Goal: Task Accomplishment & Management: Manage account settings

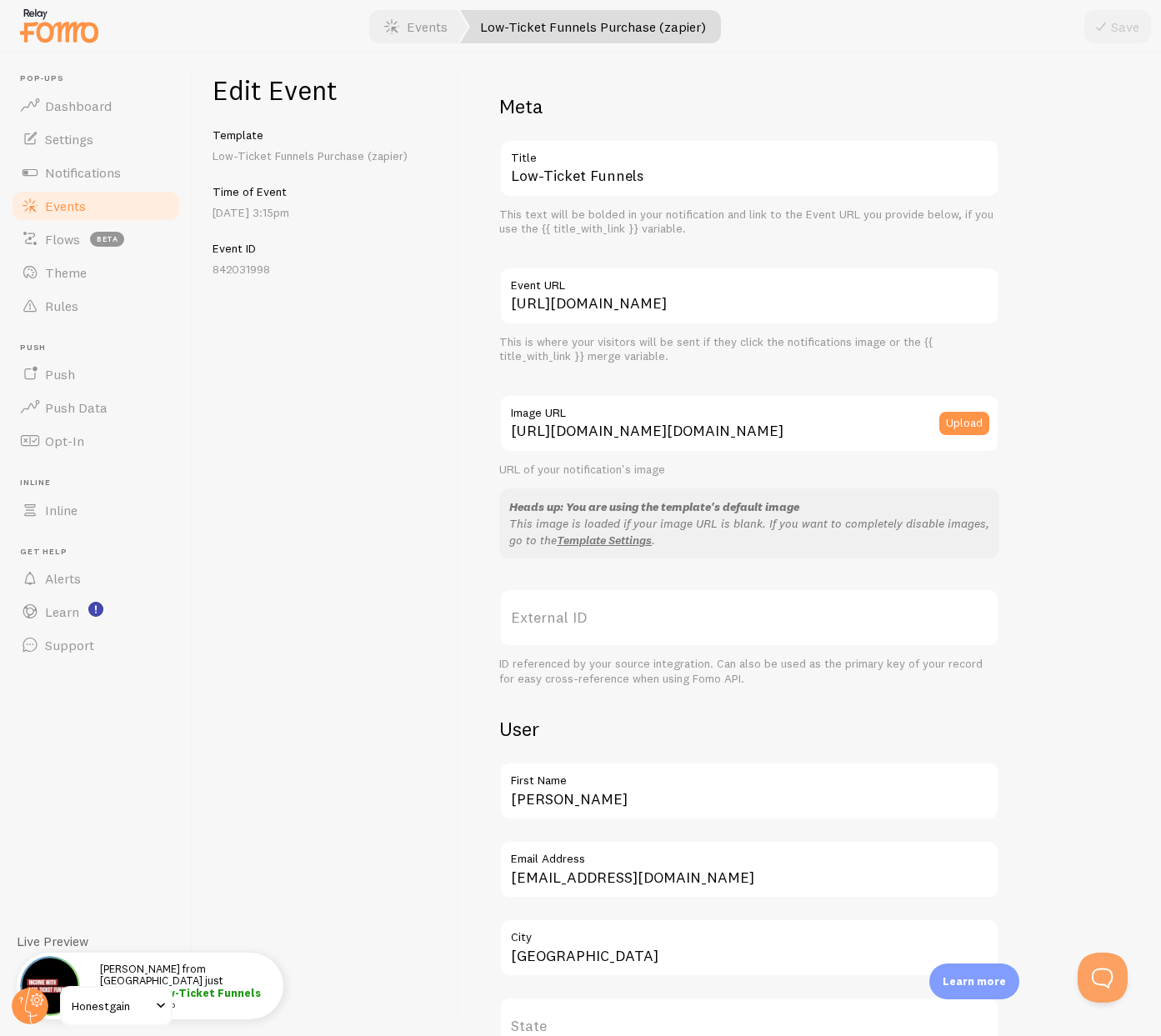
scroll to position [141, 0]
click at [72, 208] on span "Events" at bounding box center [65, 206] width 41 height 17
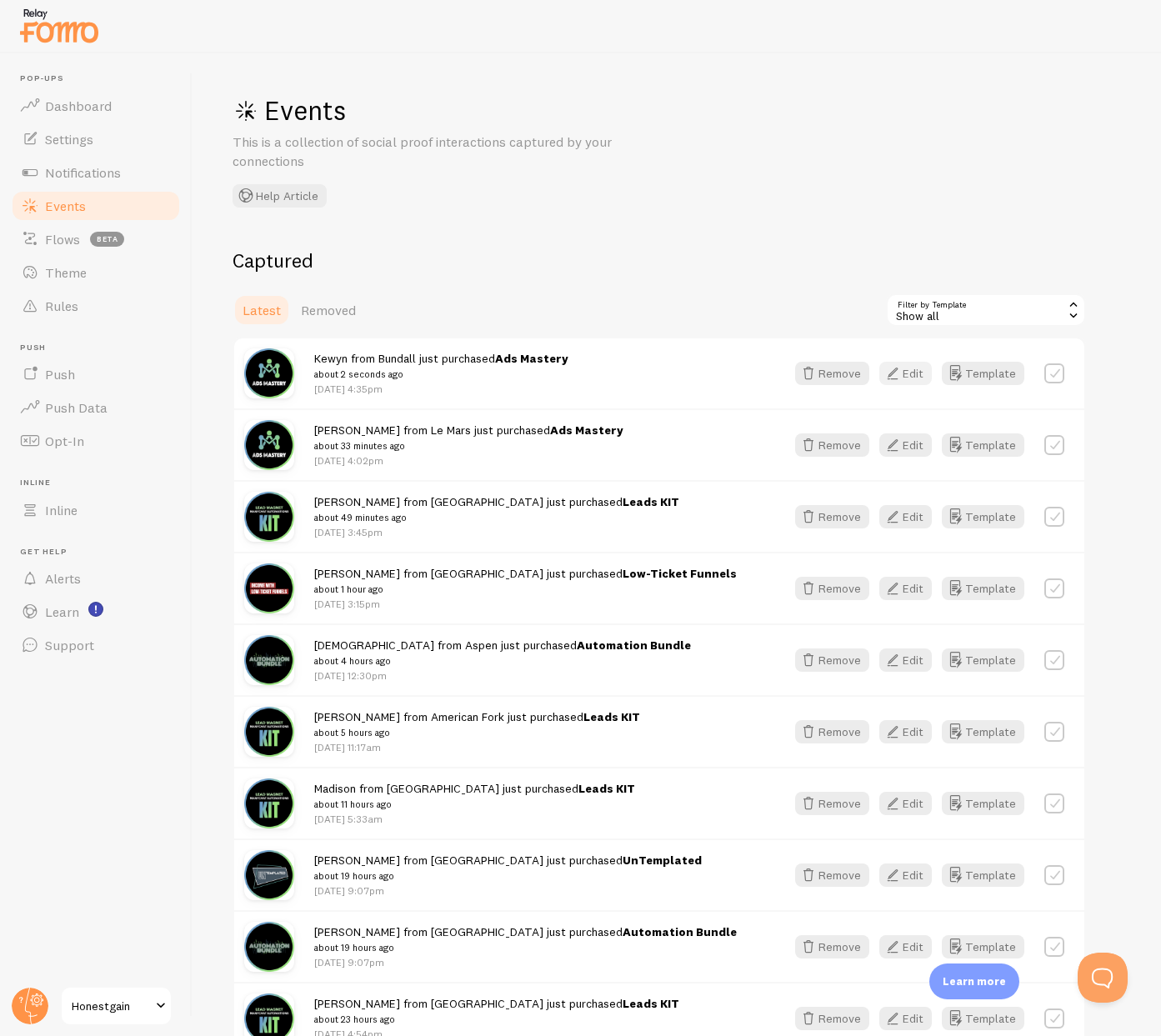
click at [914, 377] on button "Edit" at bounding box center [906, 373] width 53 height 24
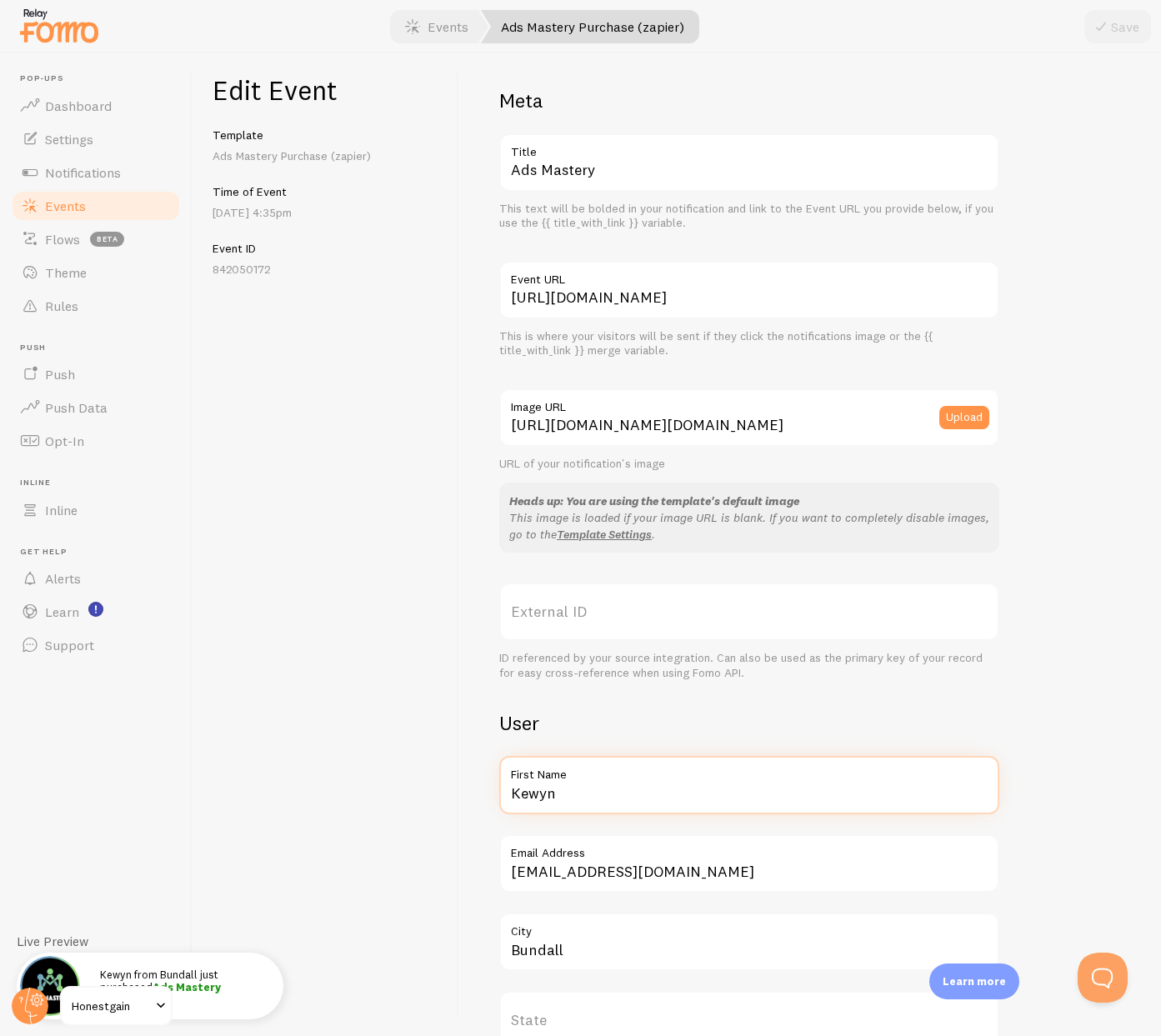
click at [561, 790] on input "Kewyn" at bounding box center [749, 786] width 500 height 59
click at [561, 790] on input "Kewyn" at bounding box center [749, 786] width 500 height 59
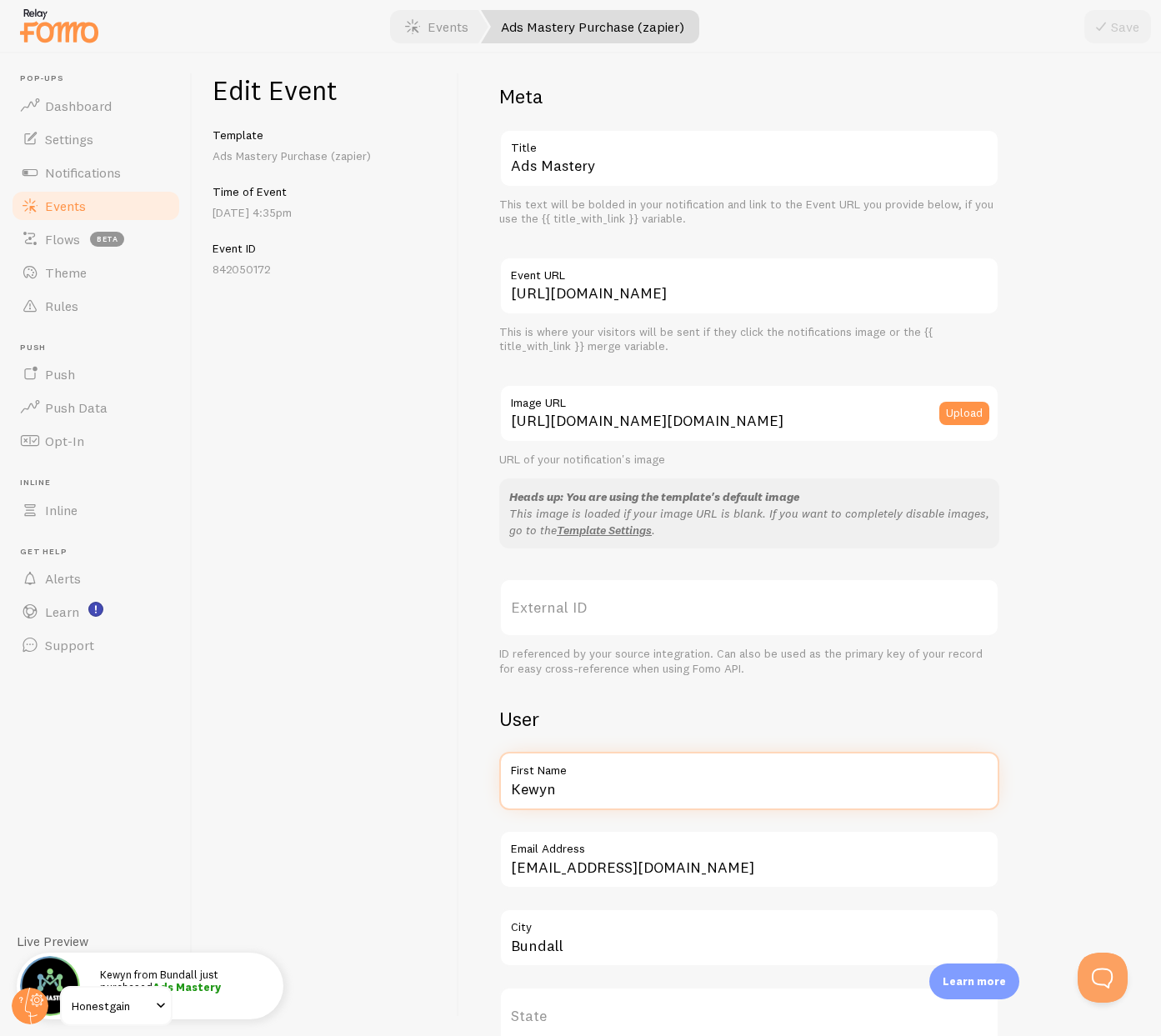
scroll to position [11, 0]
type input "[PERSON_NAME]"
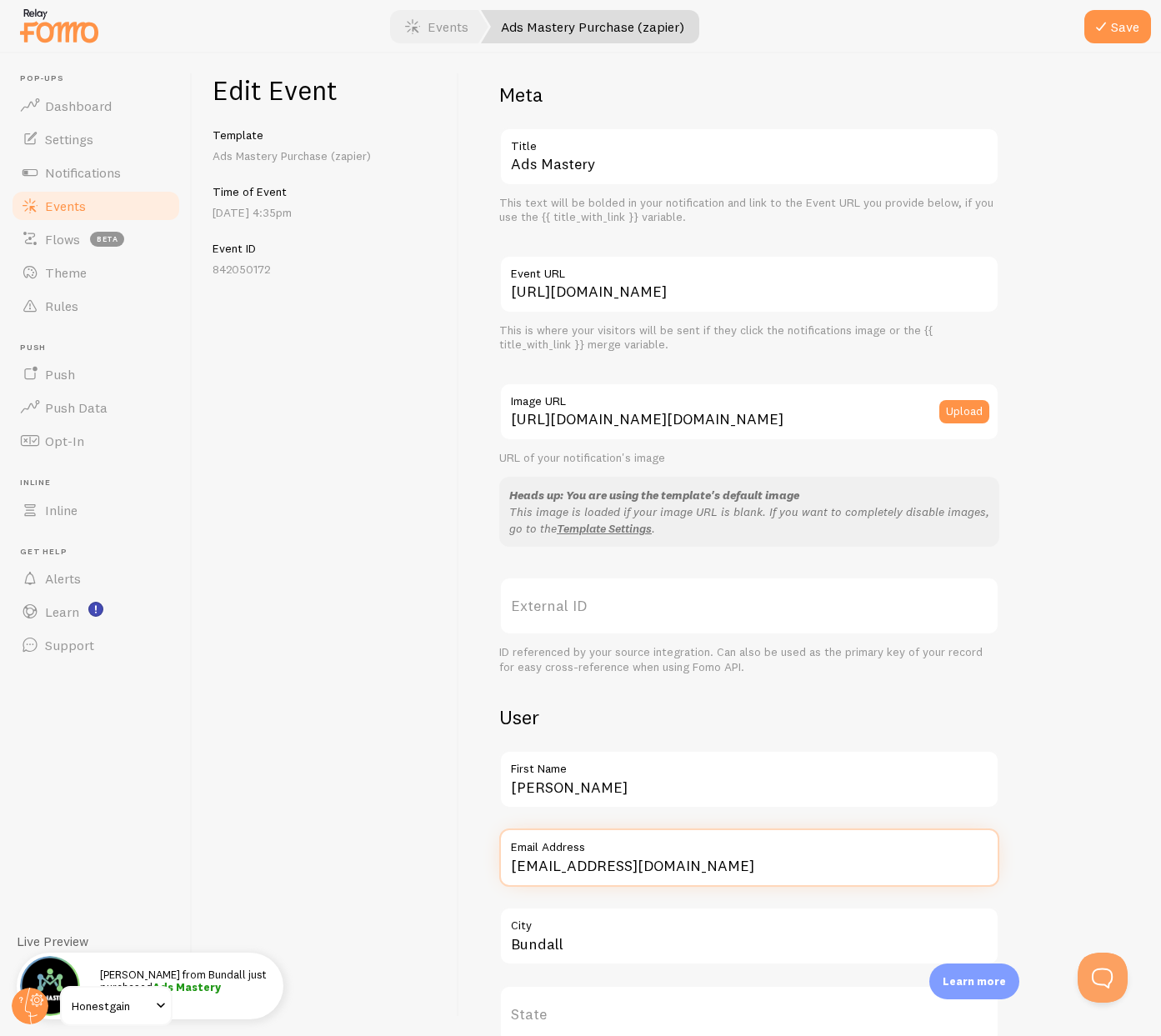
click at [851, 860] on input "[EMAIL_ADDRESS][DOMAIN_NAME]" at bounding box center [749, 857] width 500 height 59
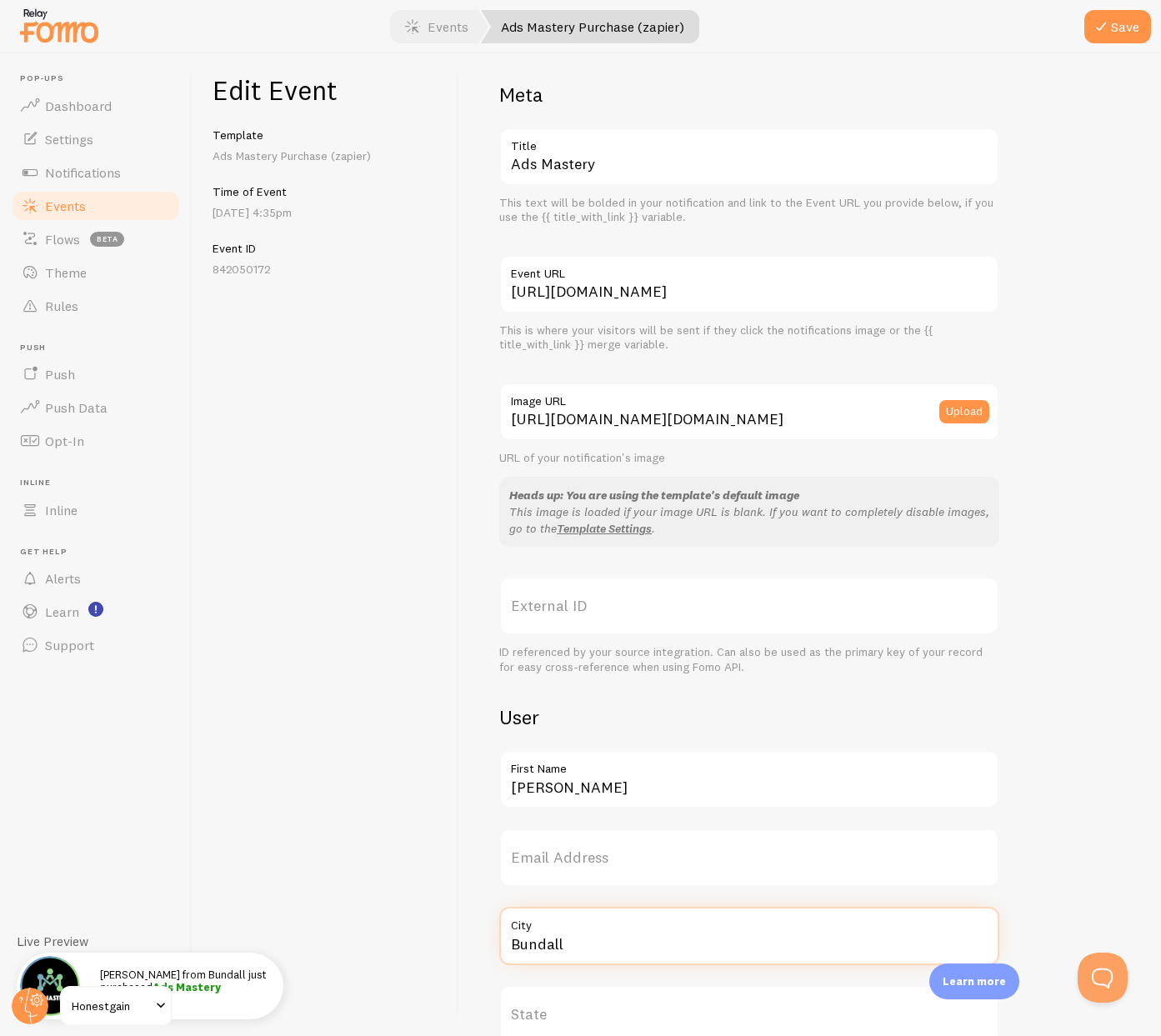
click at [598, 943] on input "Bundall" at bounding box center [749, 936] width 500 height 59
click at [598, 943] on input "Bundall" at bounding box center [749, 936] width 500 height 59
type input "Beaver"
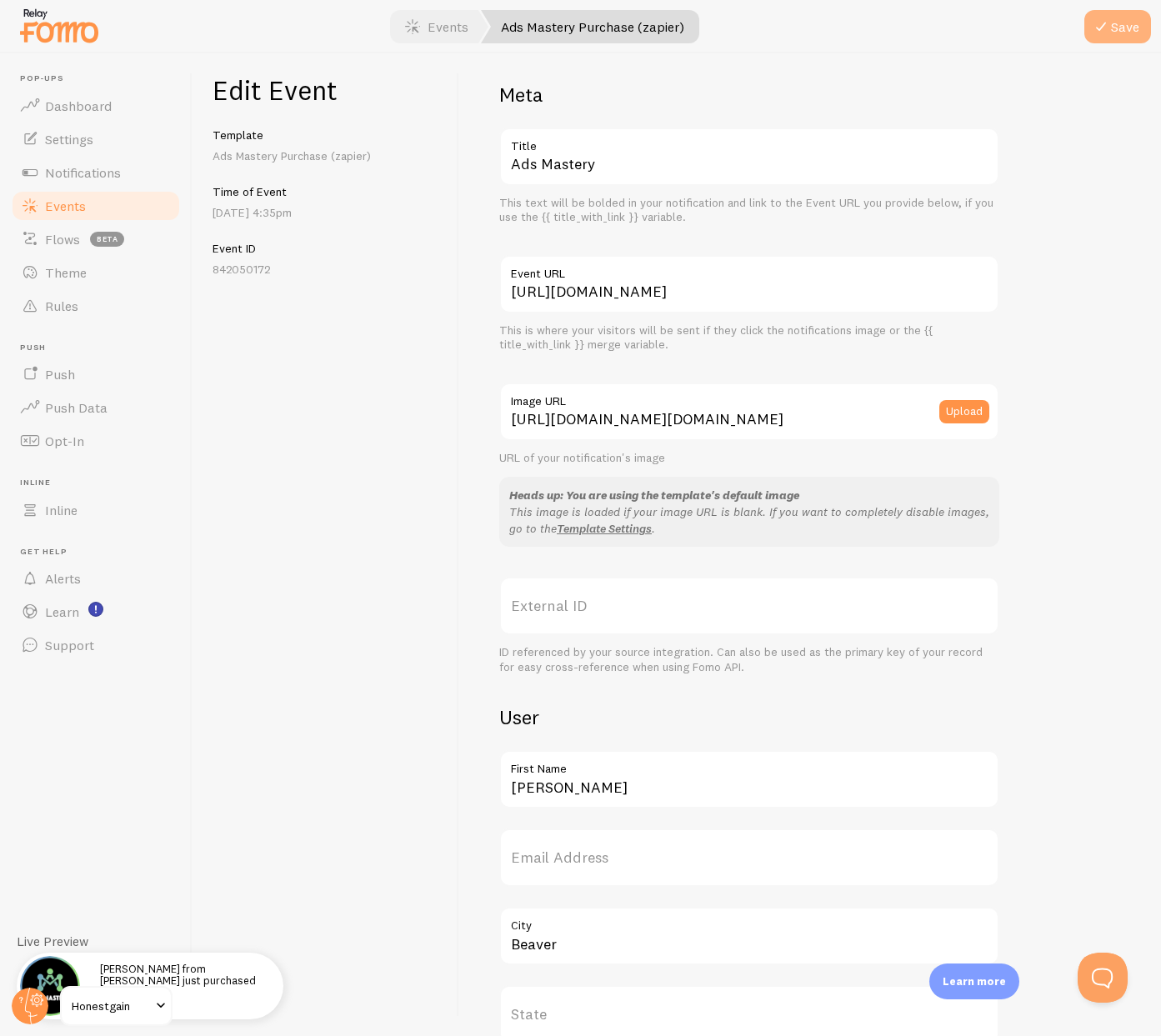
click at [1114, 23] on button "Save" at bounding box center [1118, 26] width 67 height 33
